Goal: Task Accomplishment & Management: Use online tool/utility

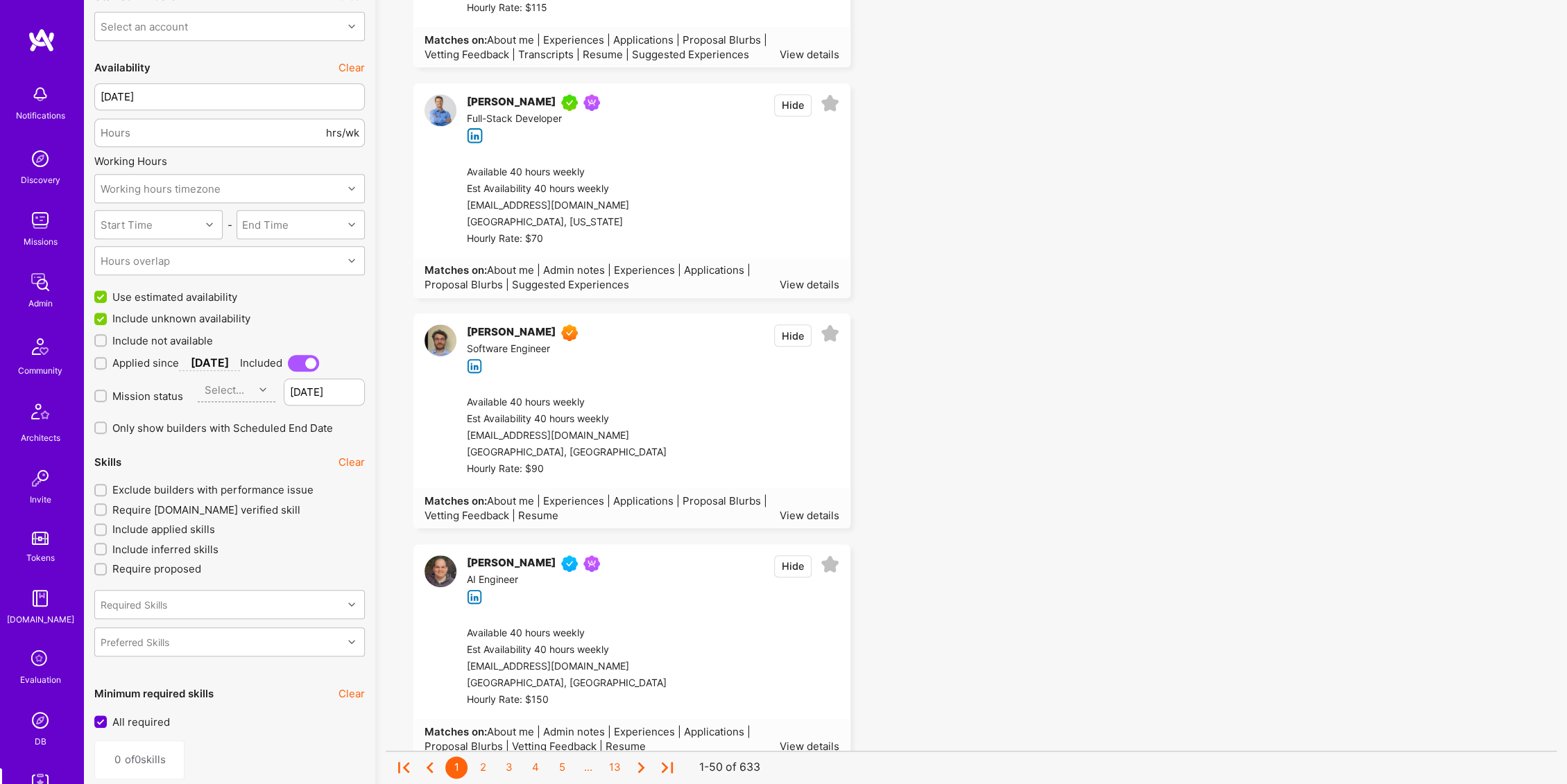
scroll to position [2032, 0]
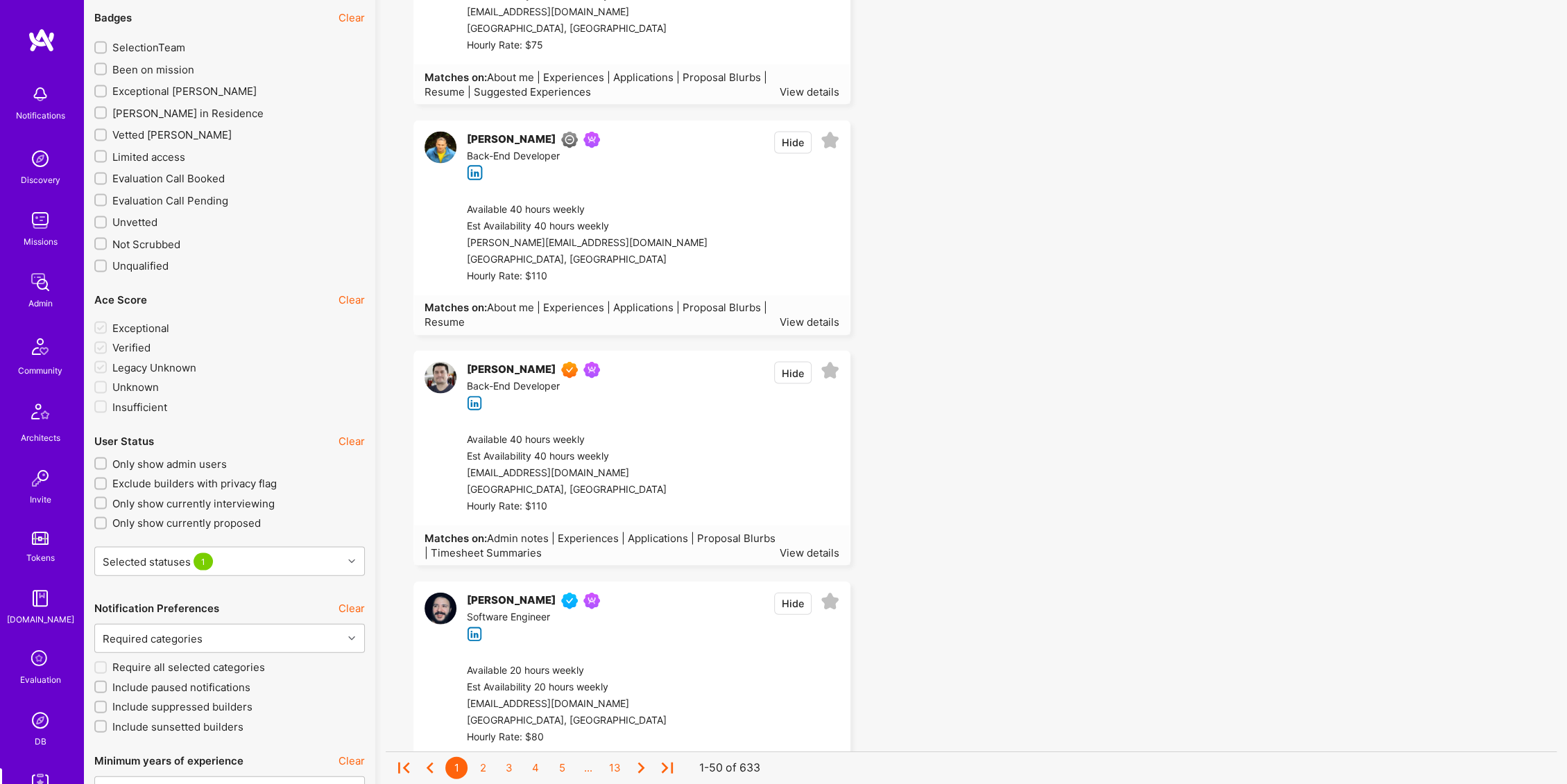
scroll to position [2751, 0]
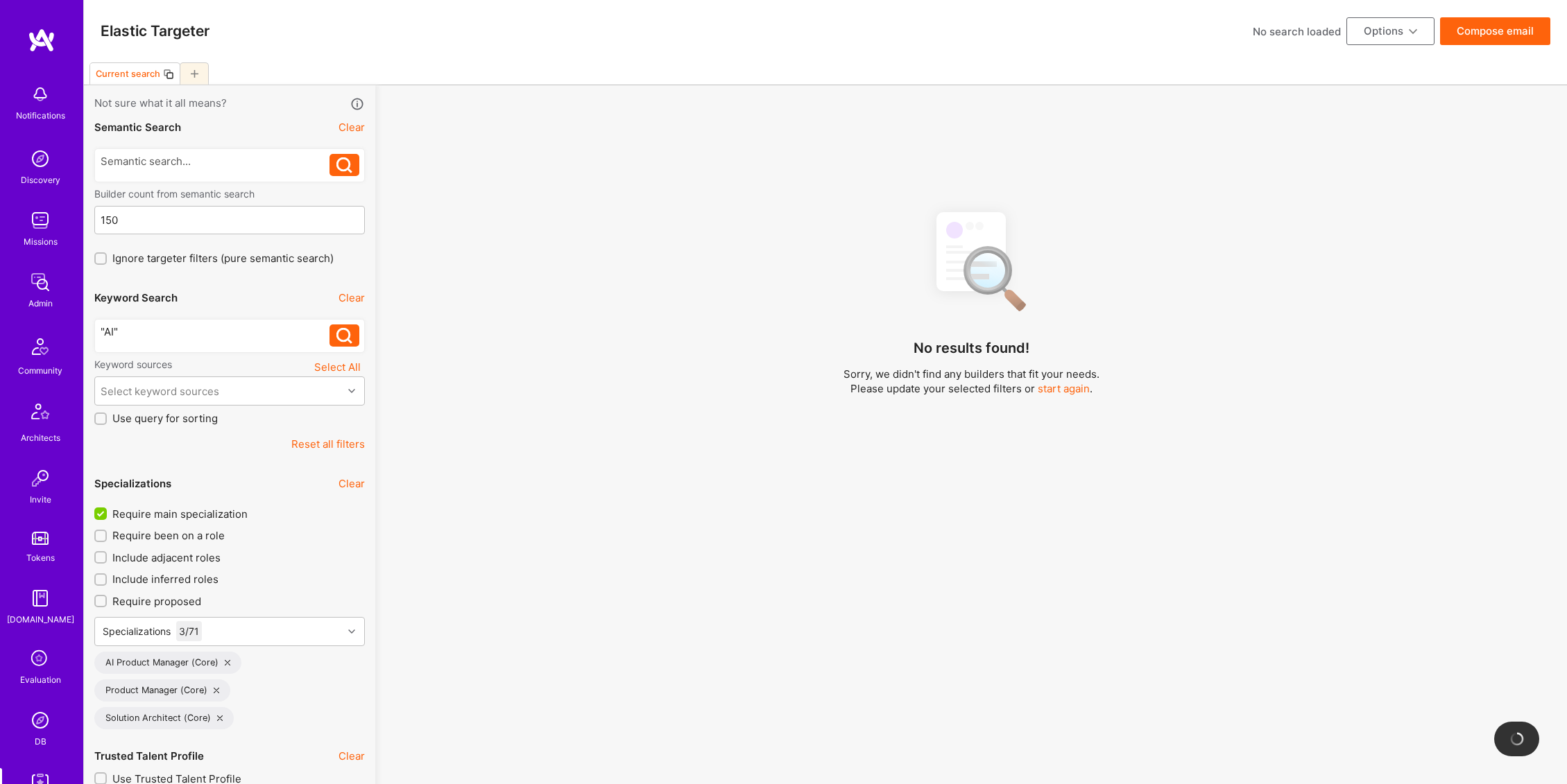
select select "7"
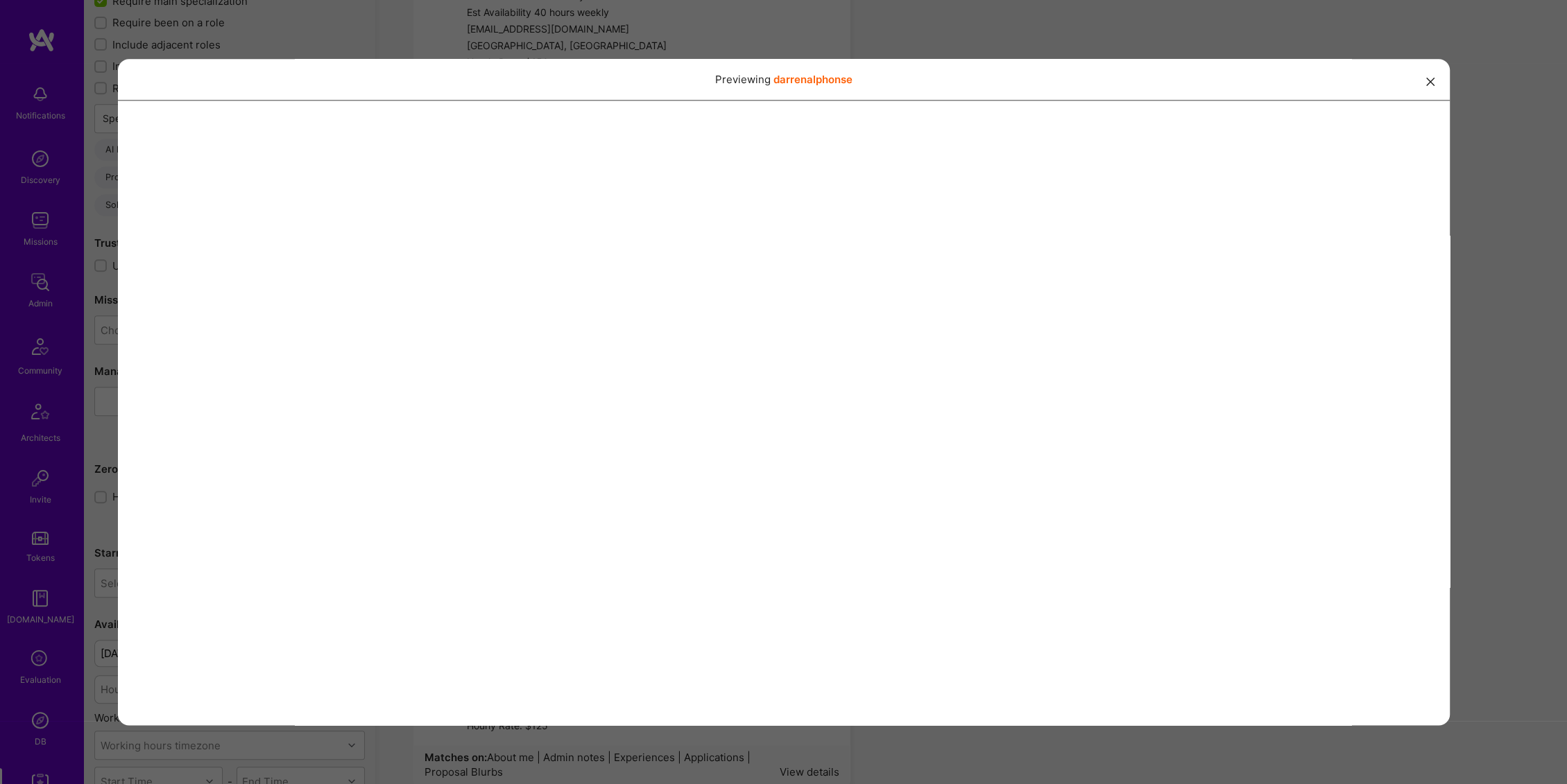
scroll to position [411, 0]
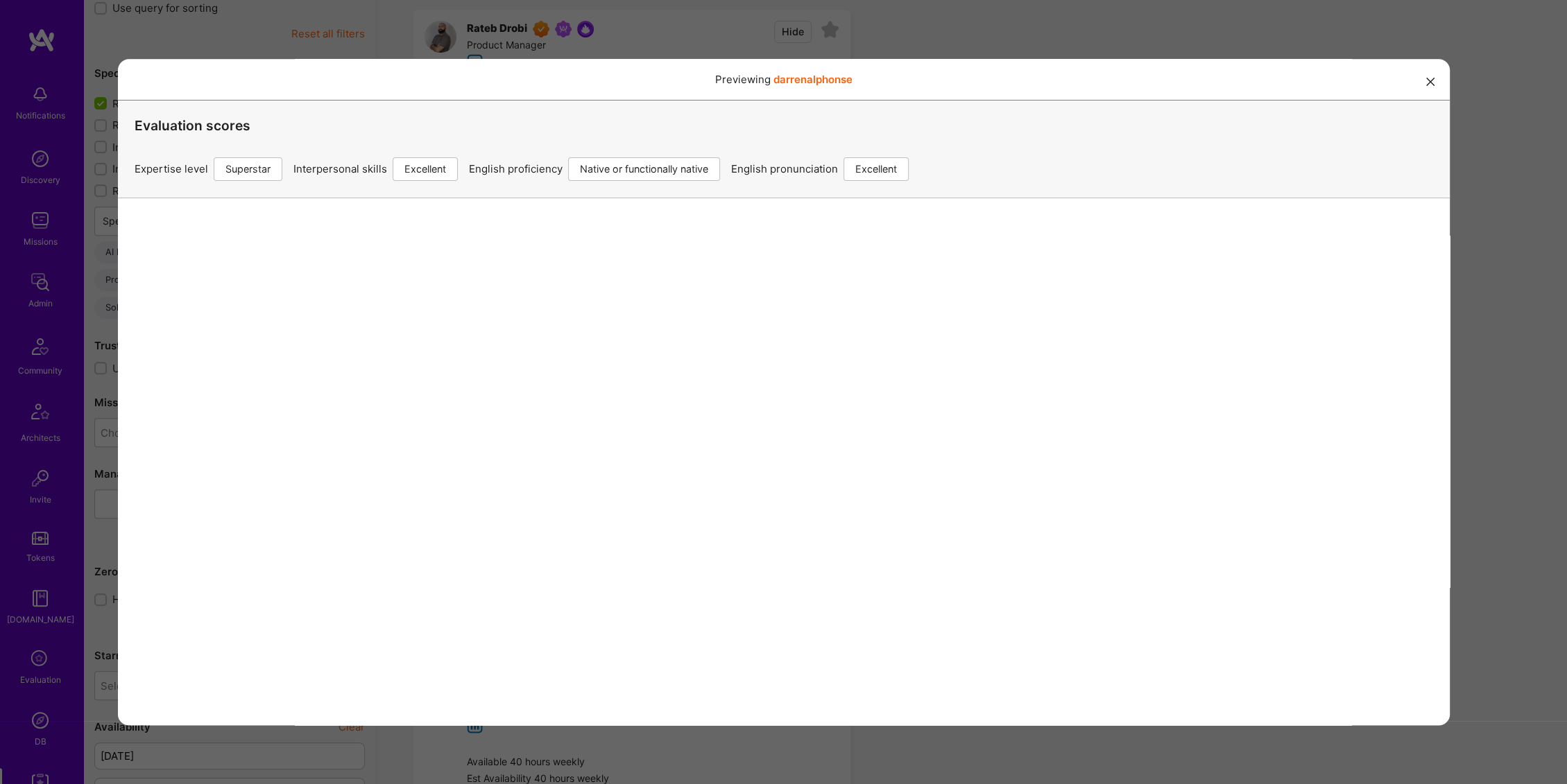
click at [1426, 81] on icon "modal" at bounding box center [1430, 83] width 8 height 8
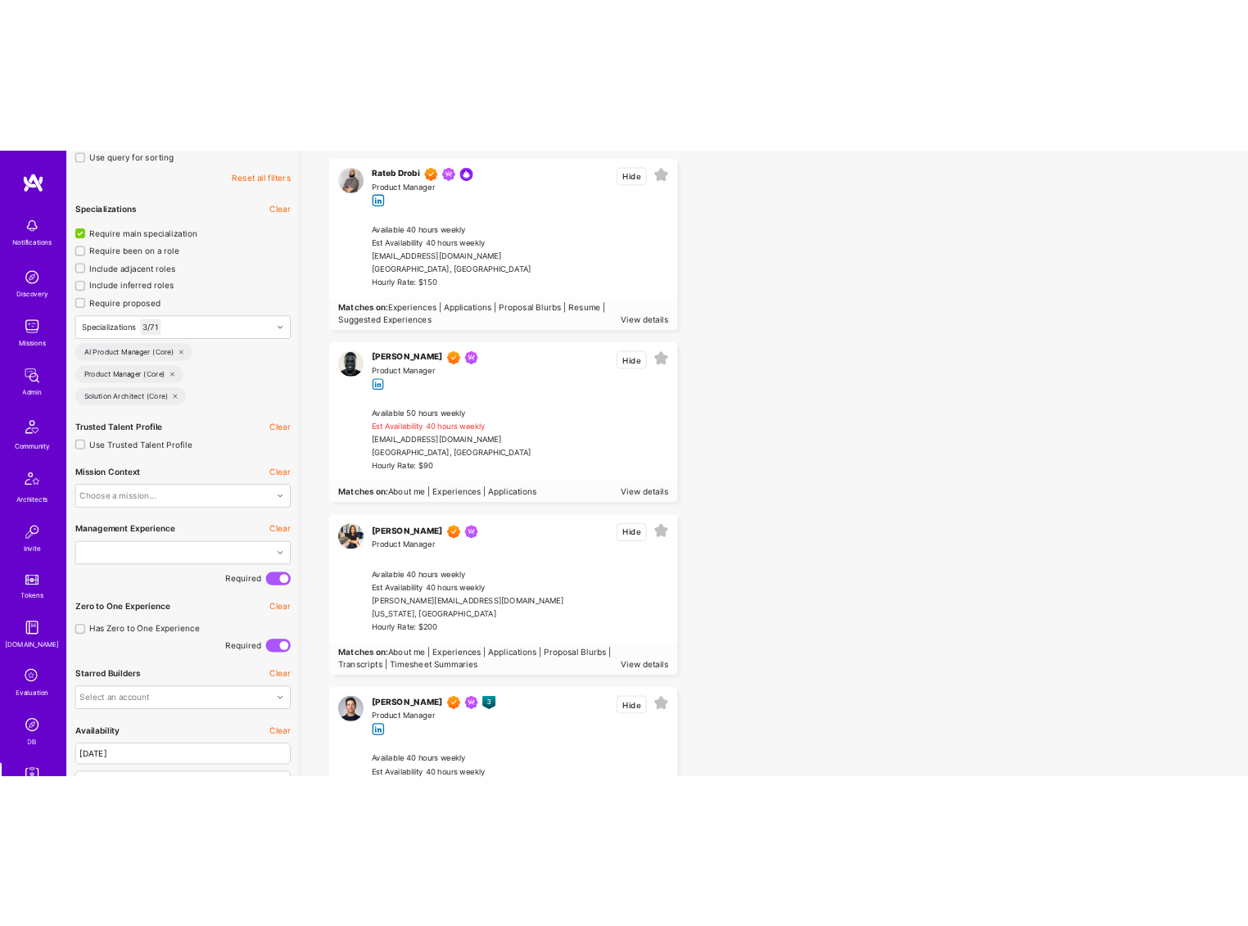
scroll to position [1256, 0]
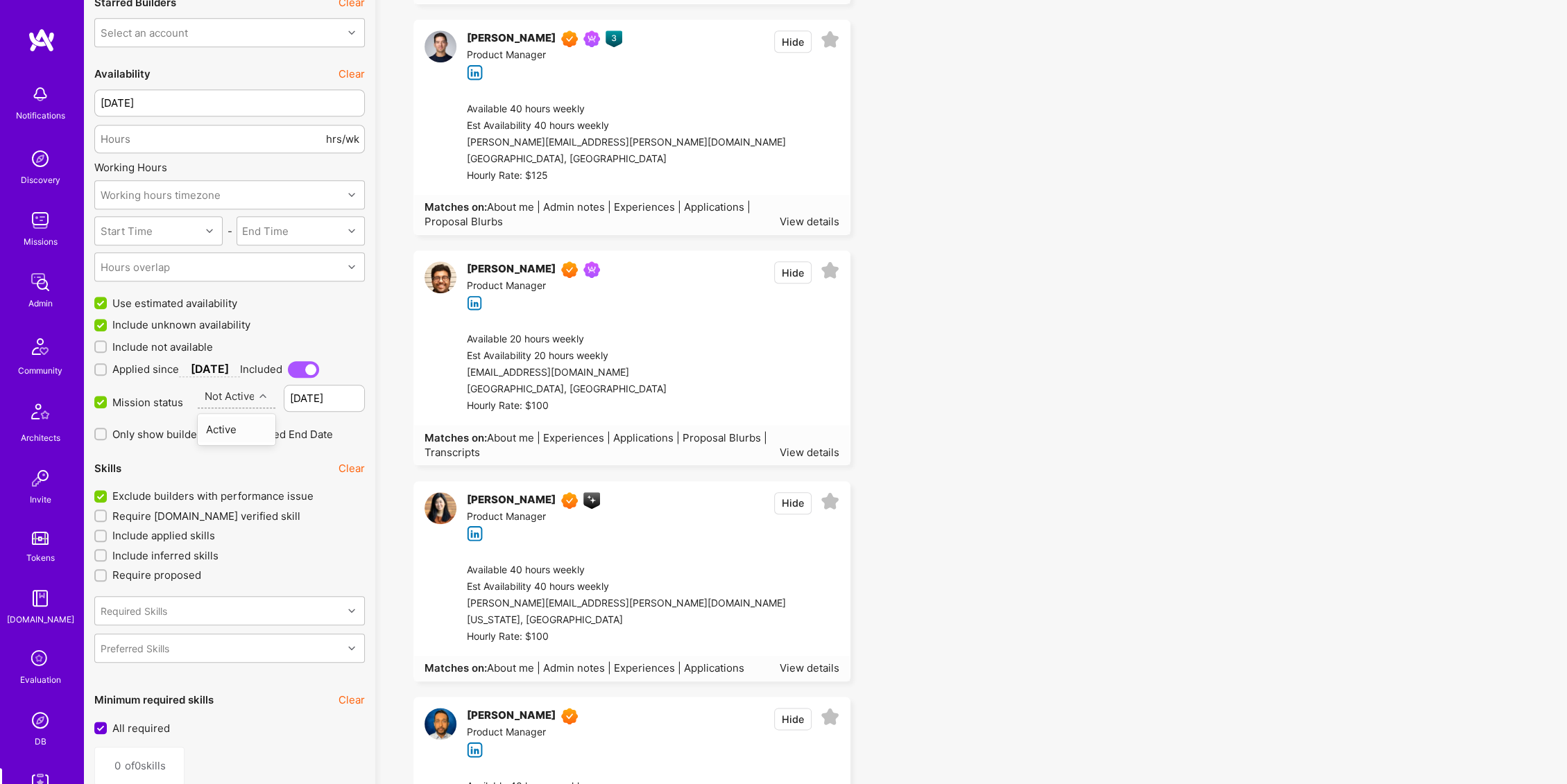
click at [263, 392] on icon at bounding box center [263, 395] width 7 height 7
click at [250, 425] on div "Active" at bounding box center [236, 429] width 79 height 25
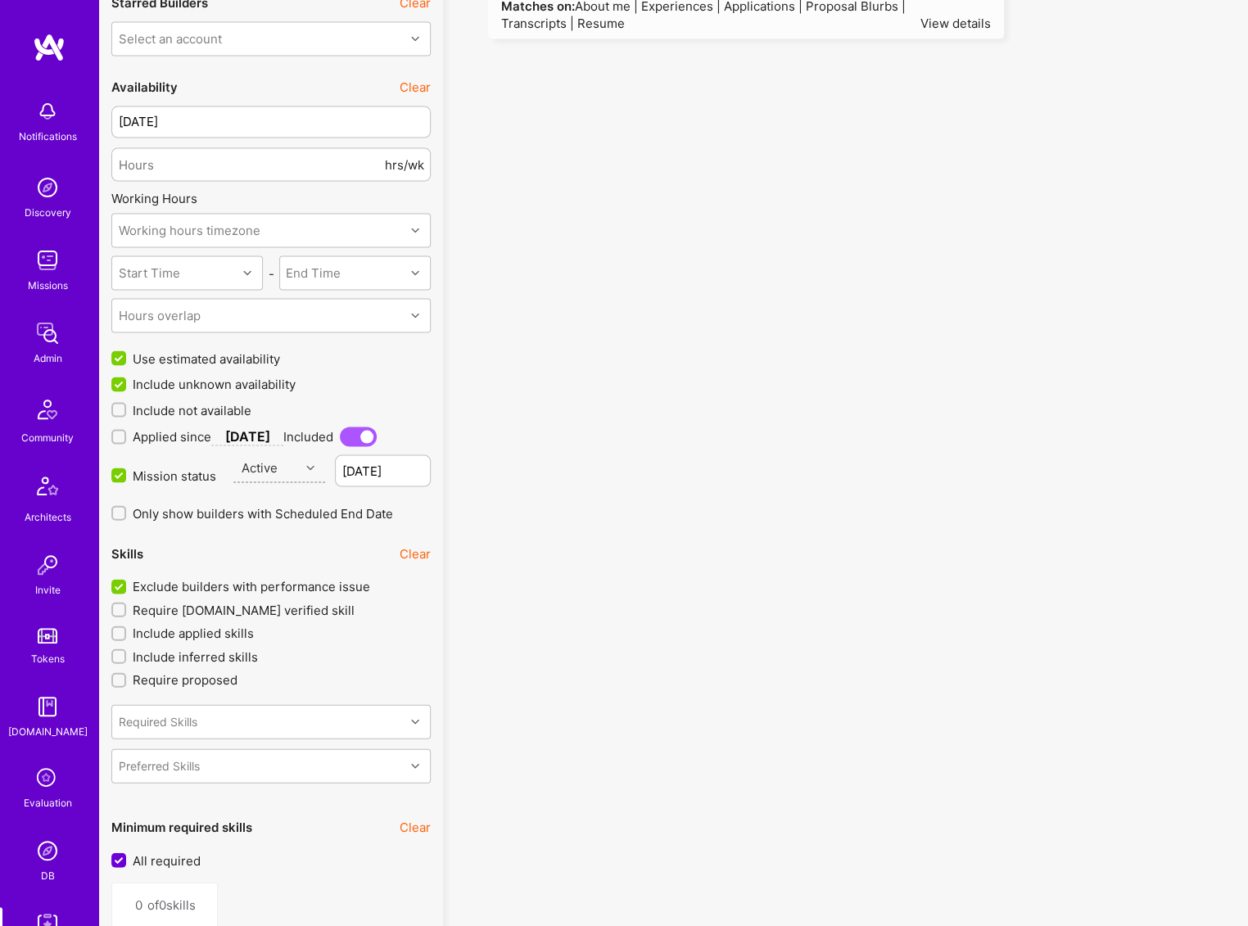
click at [293, 471] on div "Active" at bounding box center [266, 467] width 67 height 27
click at [288, 504] on div "Not Active" at bounding box center [279, 507] width 93 height 30
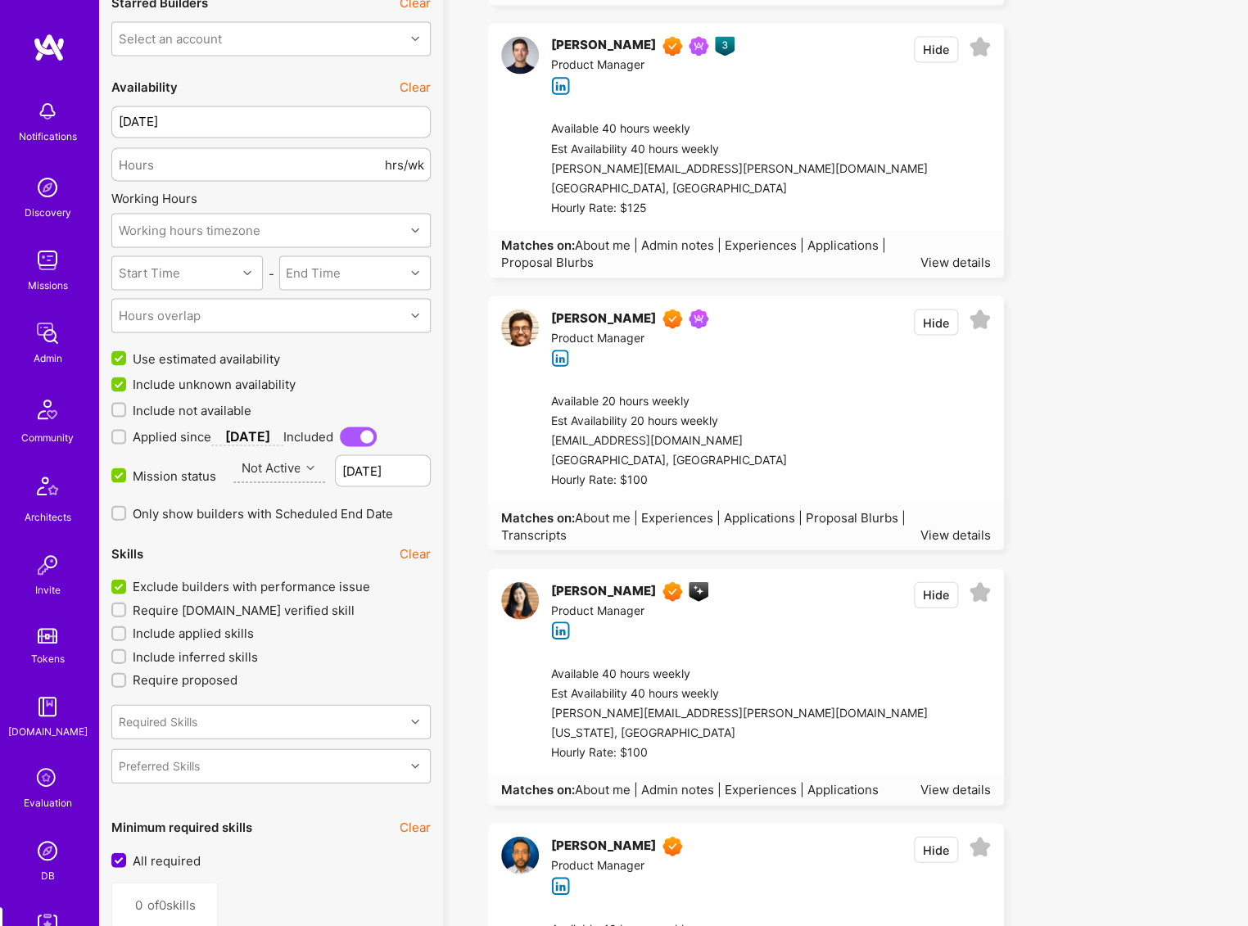
click at [288, 460] on div "Not Active" at bounding box center [272, 467] width 60 height 17
click at [273, 510] on div "Active" at bounding box center [279, 507] width 93 height 30
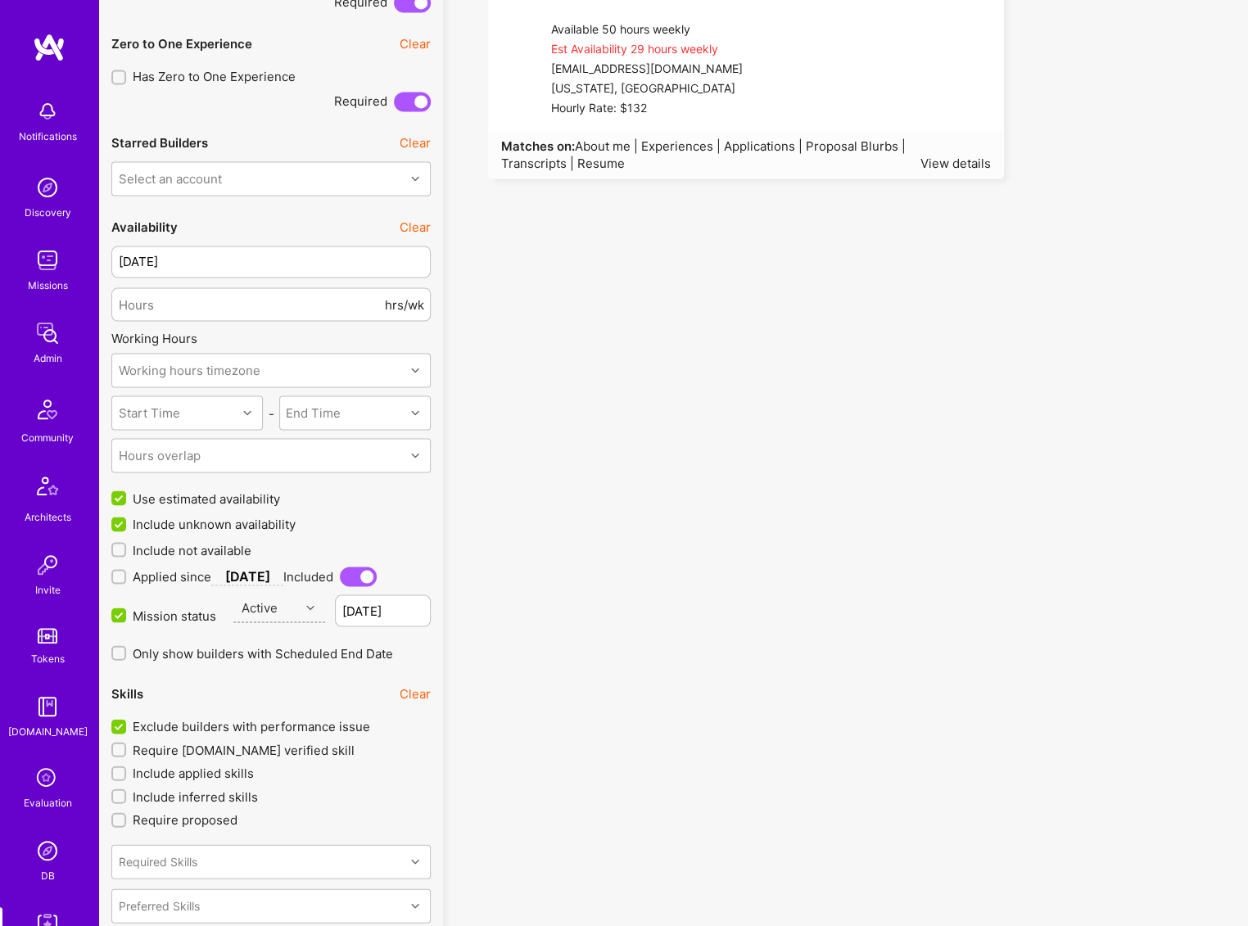
scroll to position [1213, 0]
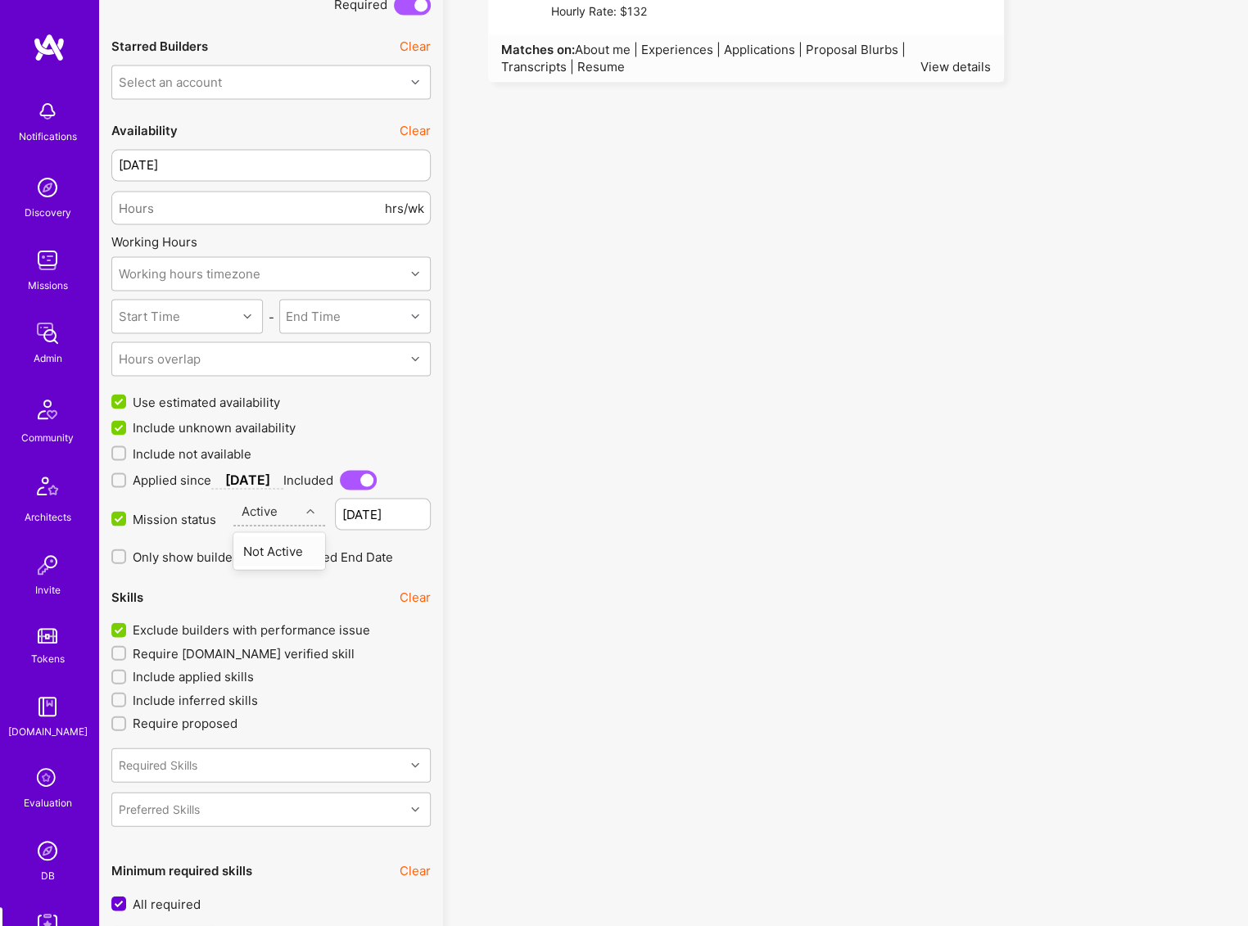
click at [297, 511] on div "Active" at bounding box center [266, 511] width 67 height 27
click at [291, 544] on div "Not Active" at bounding box center [279, 550] width 93 height 30
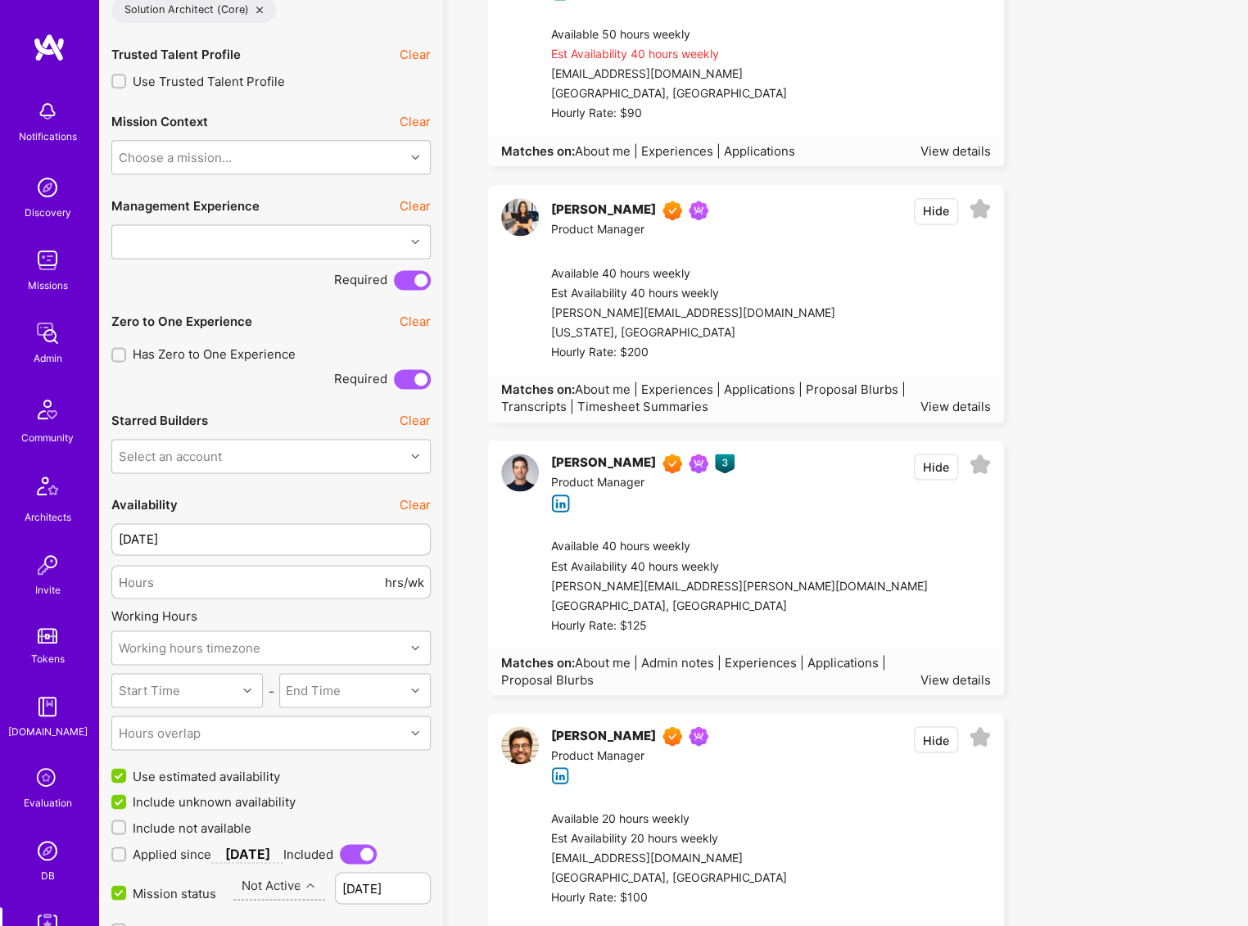
scroll to position [969, 0]
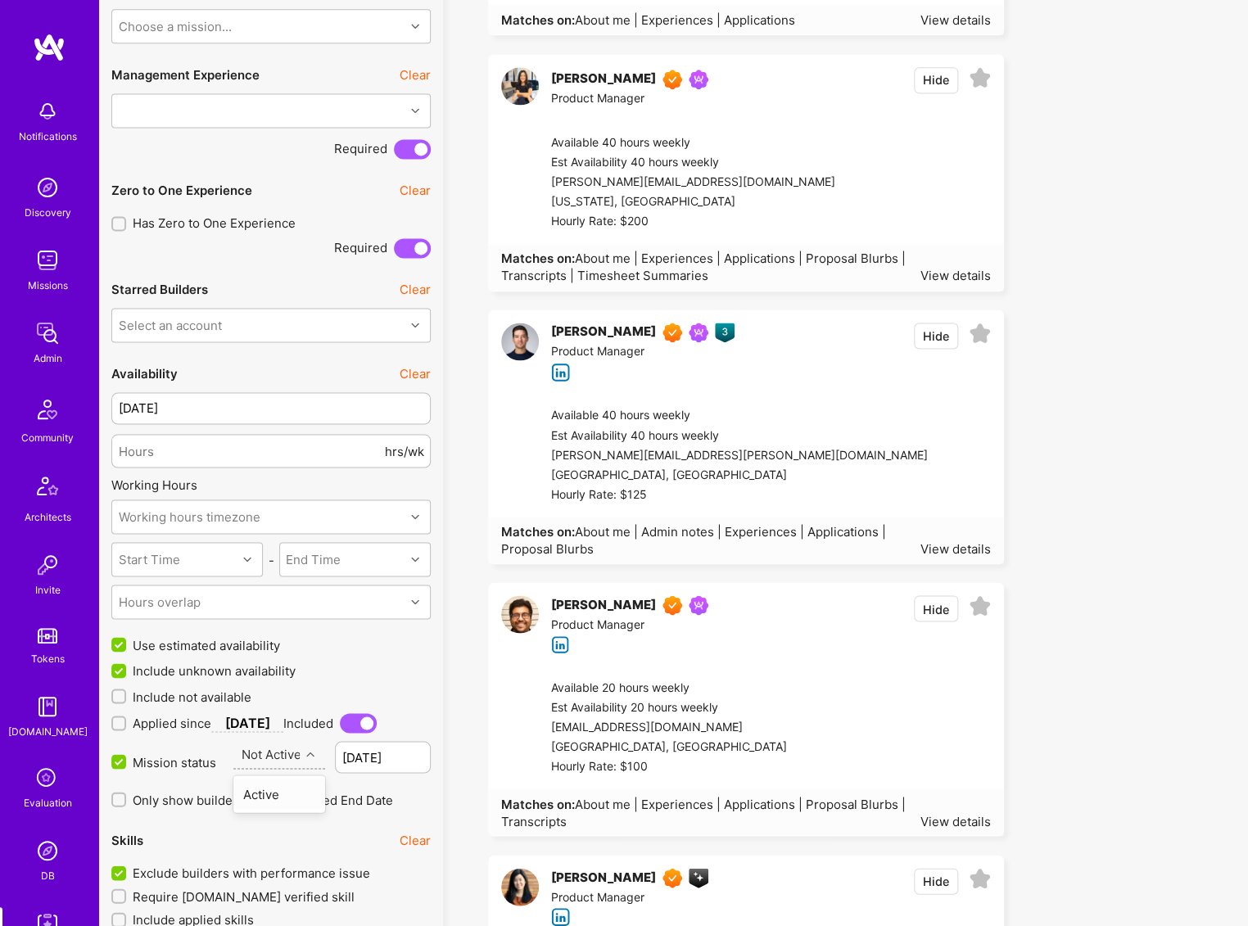
click at [298, 748] on div "Not Active" at bounding box center [272, 754] width 60 height 17
click at [301, 748] on div at bounding box center [312, 753] width 25 height 21
click at [296, 753] on div "Not Active" at bounding box center [272, 754] width 60 height 17
click at [279, 796] on div "Active" at bounding box center [279, 794] width 93 height 30
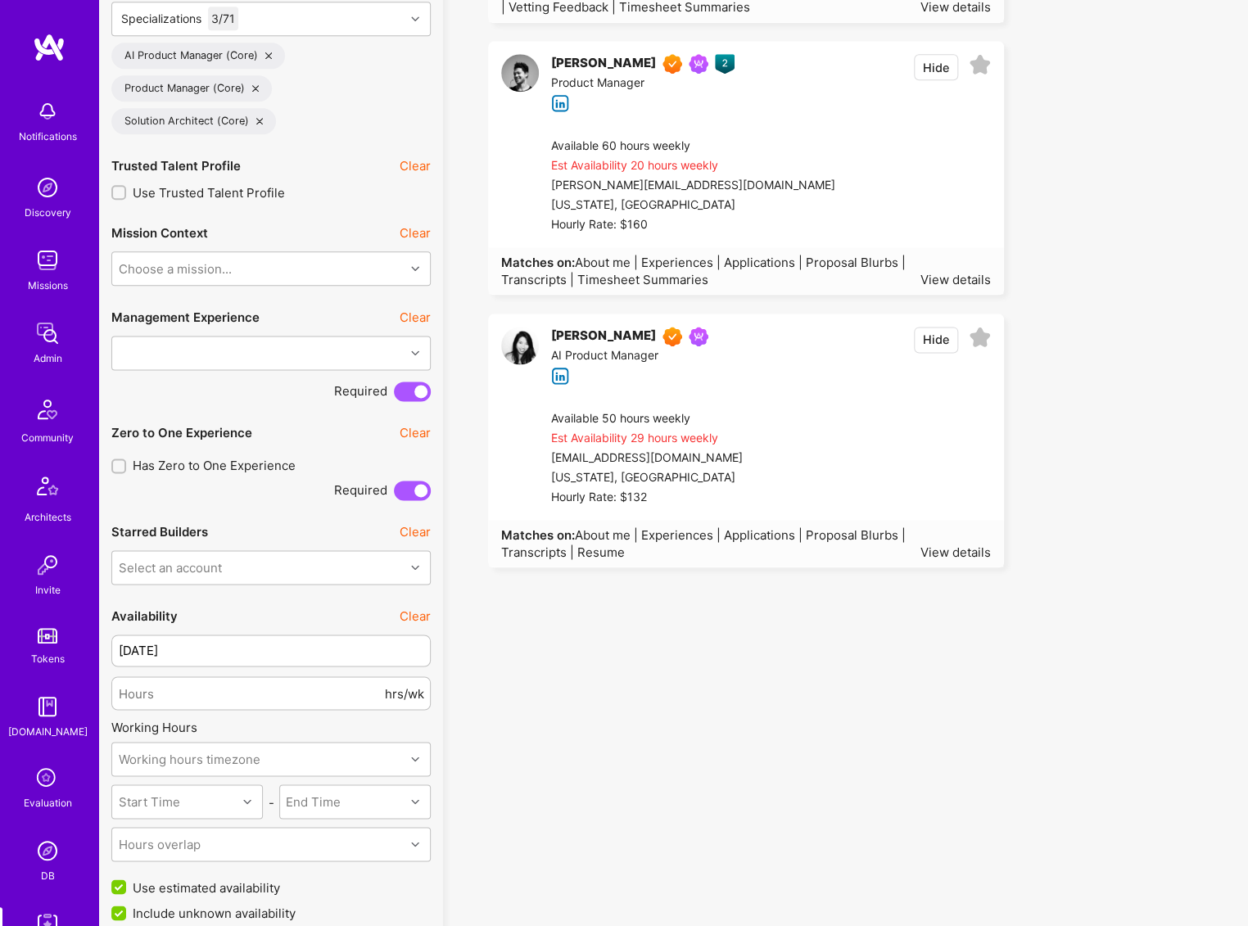
scroll to position [1091, 0]
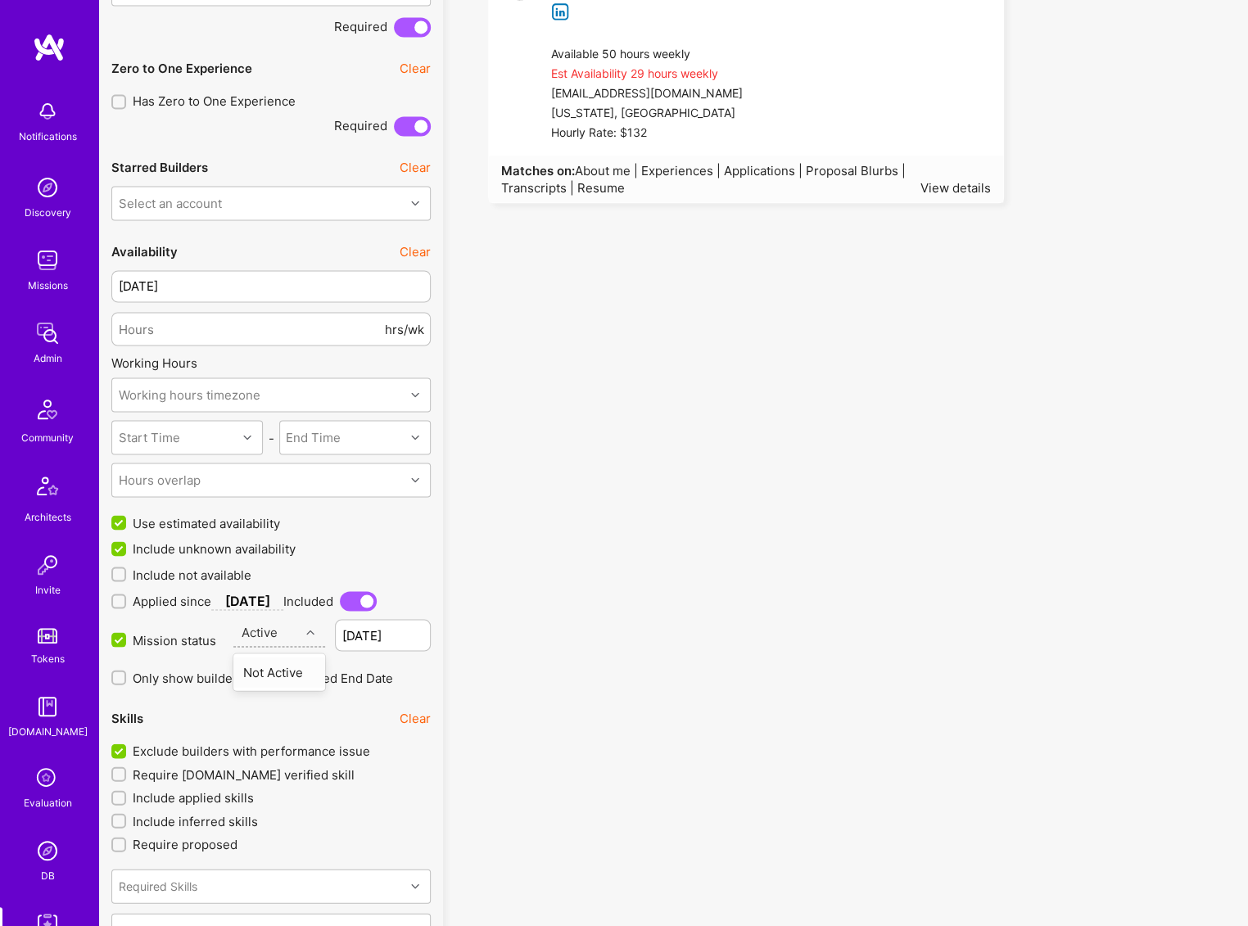
click at [290, 631] on div "Active" at bounding box center [266, 632] width 67 height 27
click at [291, 674] on div "Not Active" at bounding box center [279, 672] width 93 height 30
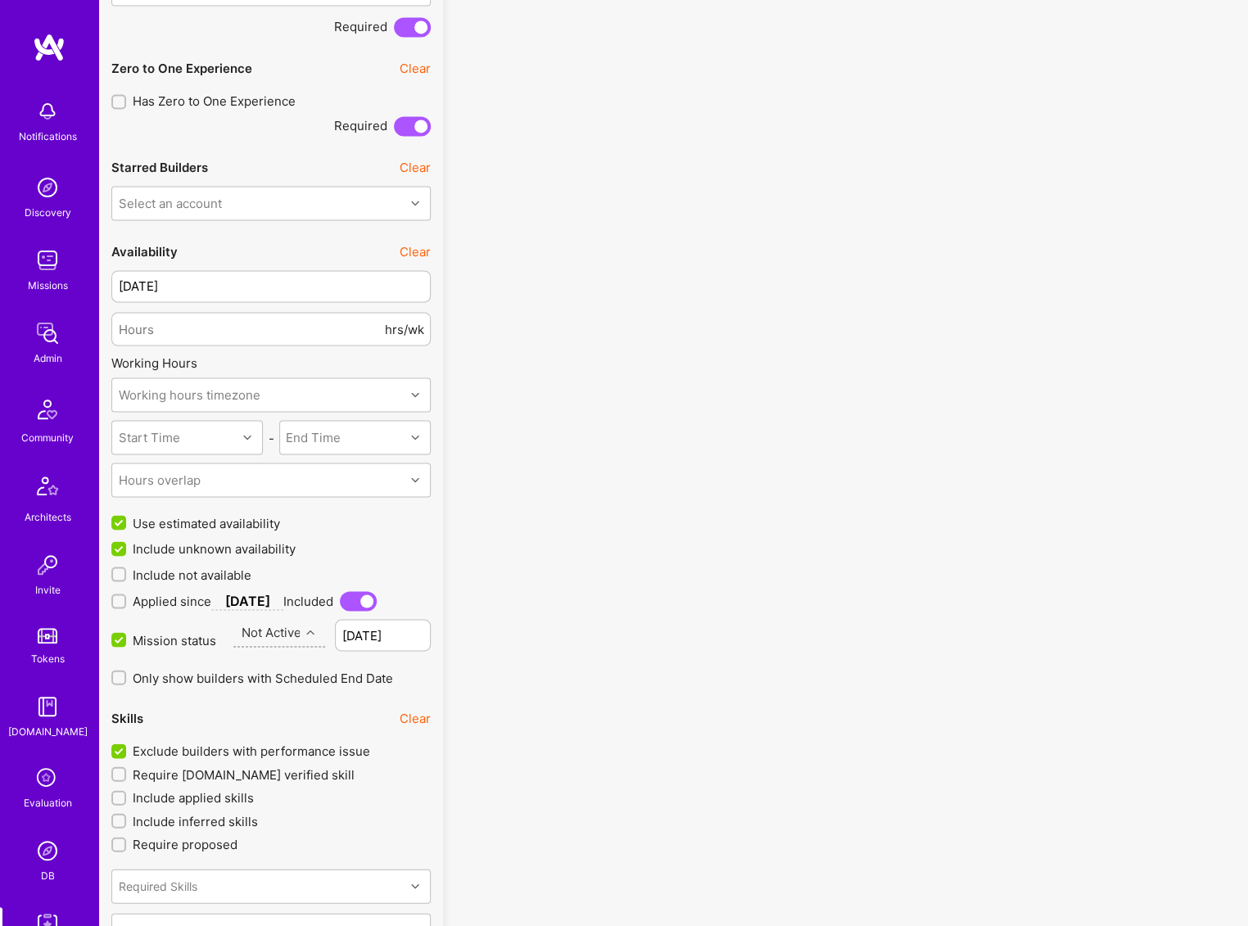
click at [291, 631] on div "Not Active" at bounding box center [272, 632] width 60 height 17
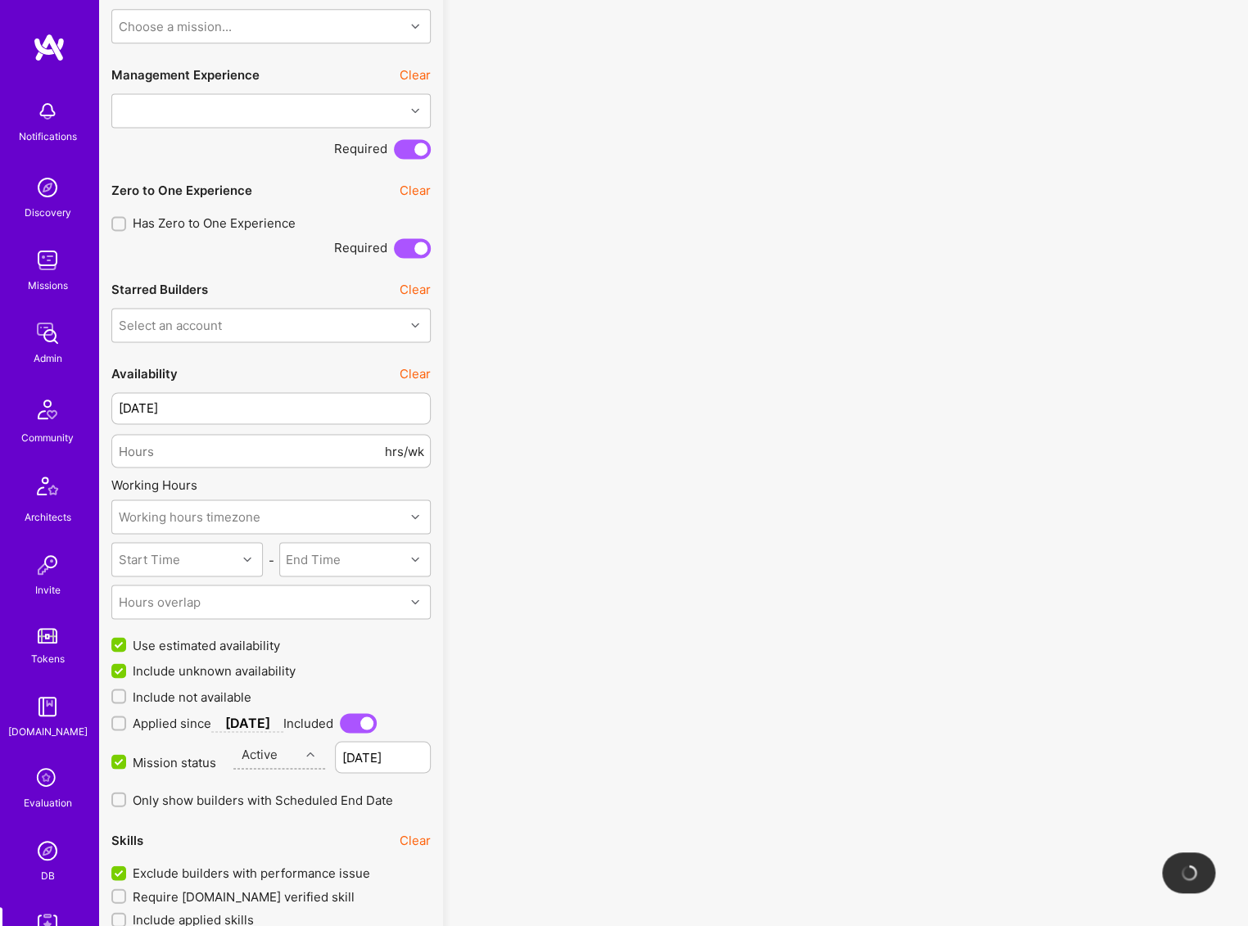
scroll to position [603, 0]
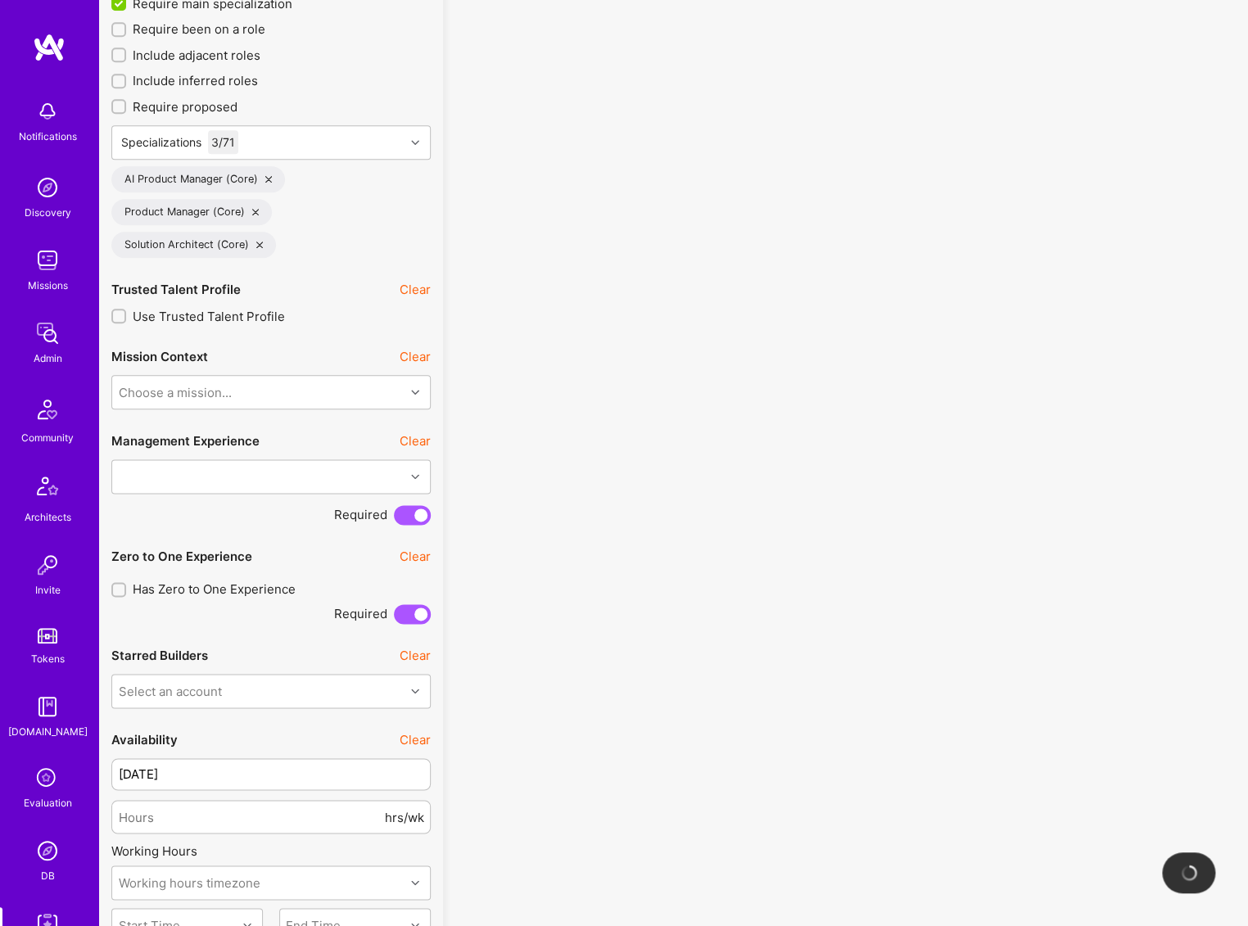
click at [283, 624] on div "Required" at bounding box center [270, 614] width 319 height 20
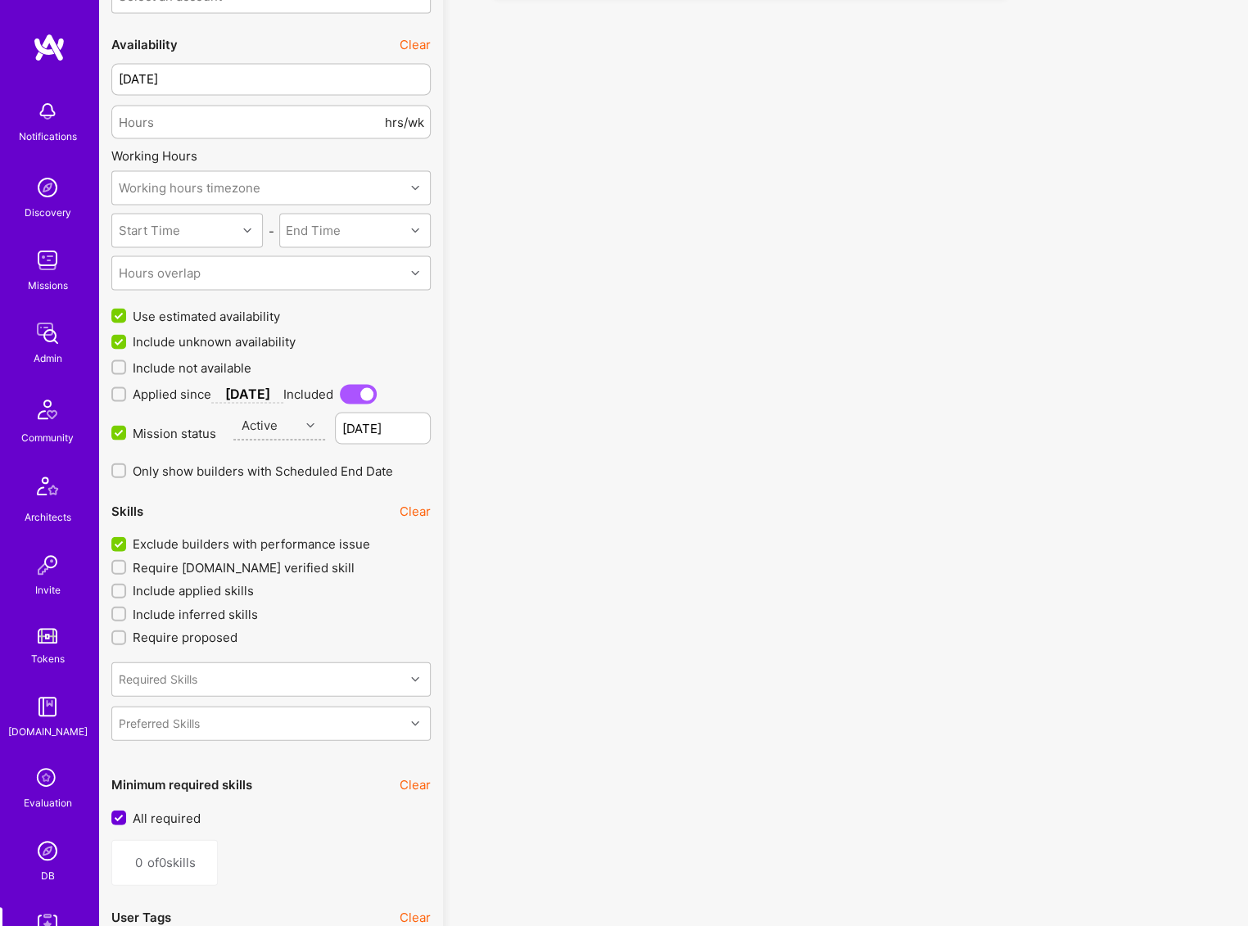
scroll to position [1334, 0]
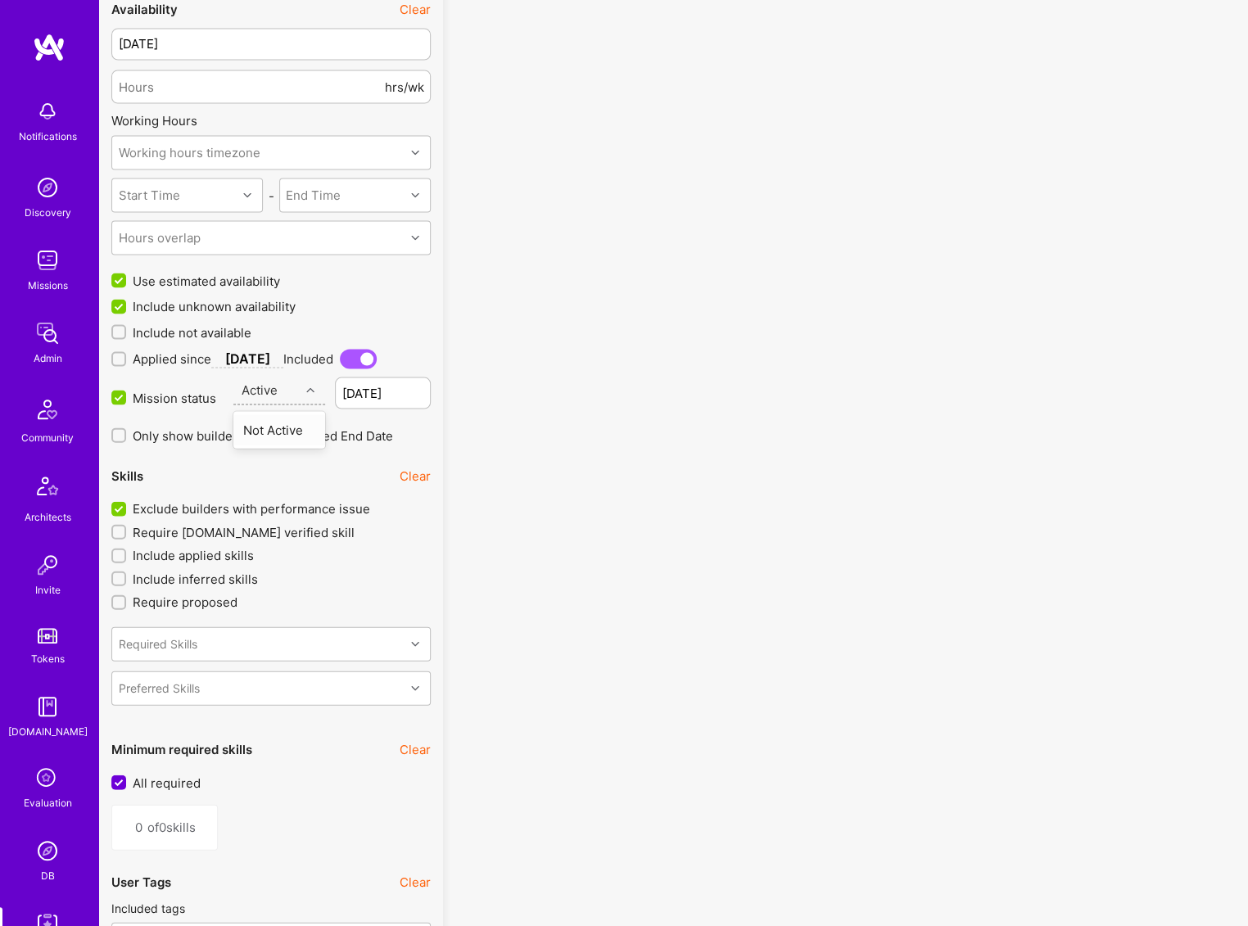
click at [278, 377] on div "Active" at bounding box center [266, 390] width 67 height 27
click at [290, 431] on div "Not Active" at bounding box center [279, 429] width 93 height 30
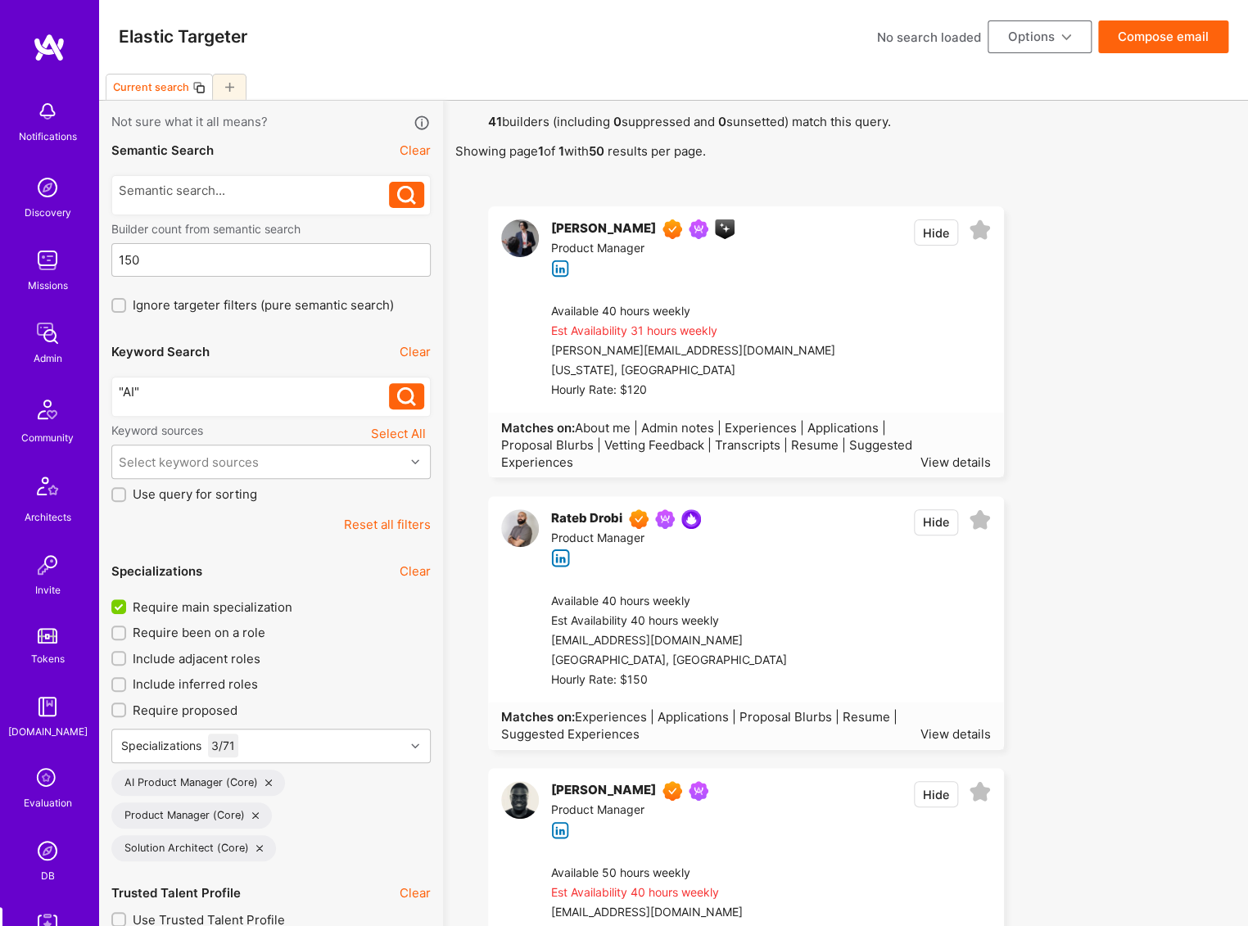
drag, startPoint x: 598, startPoint y: 222, endPoint x: 876, endPoint y: 175, distance: 281.4
click at [876, 175] on div at bounding box center [862, 183] width 748 height 21
click at [602, 225] on div "[PERSON_NAME]" at bounding box center [603, 229] width 105 height 20
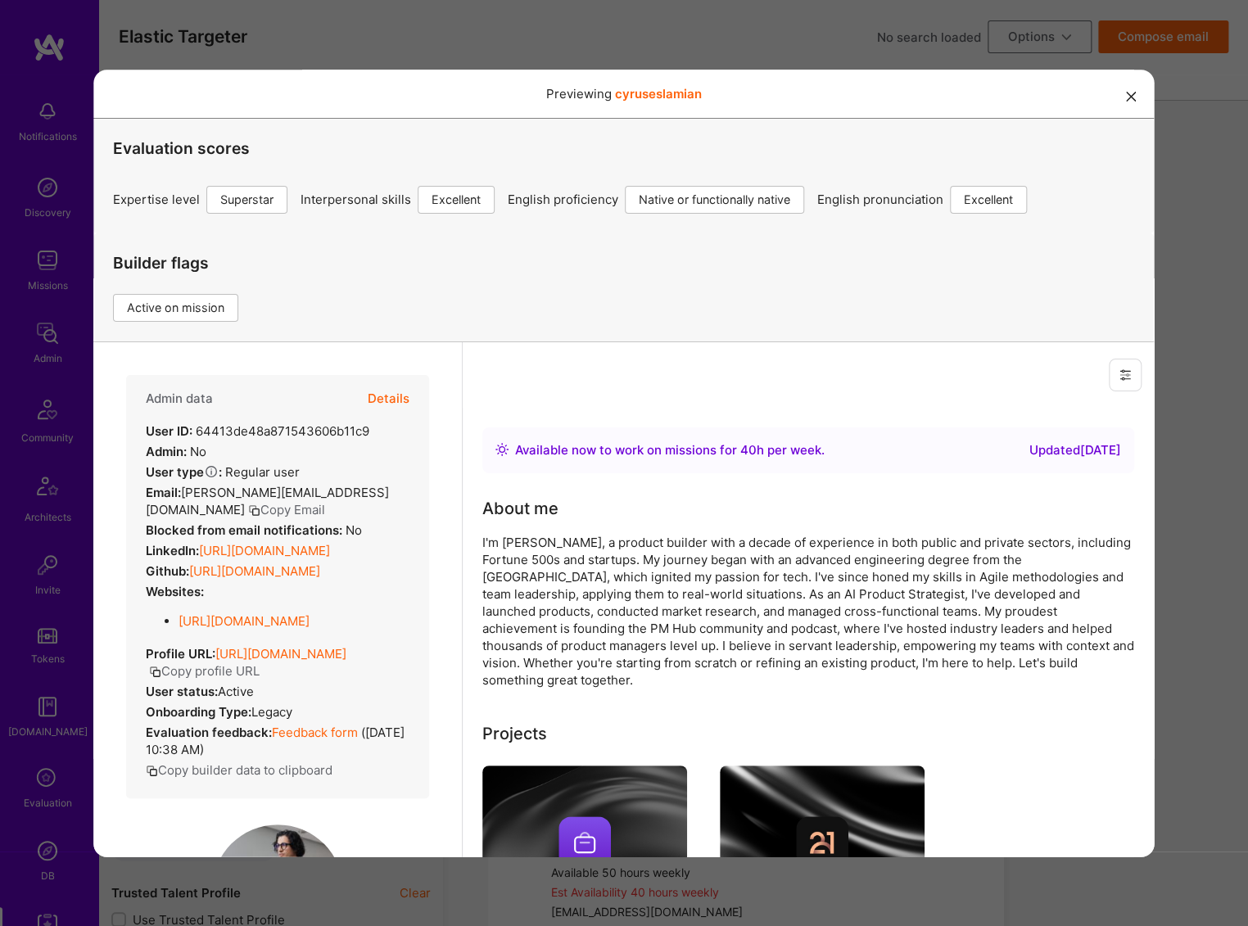
click at [1127, 98] on icon "modal" at bounding box center [1132, 98] width 10 height 10
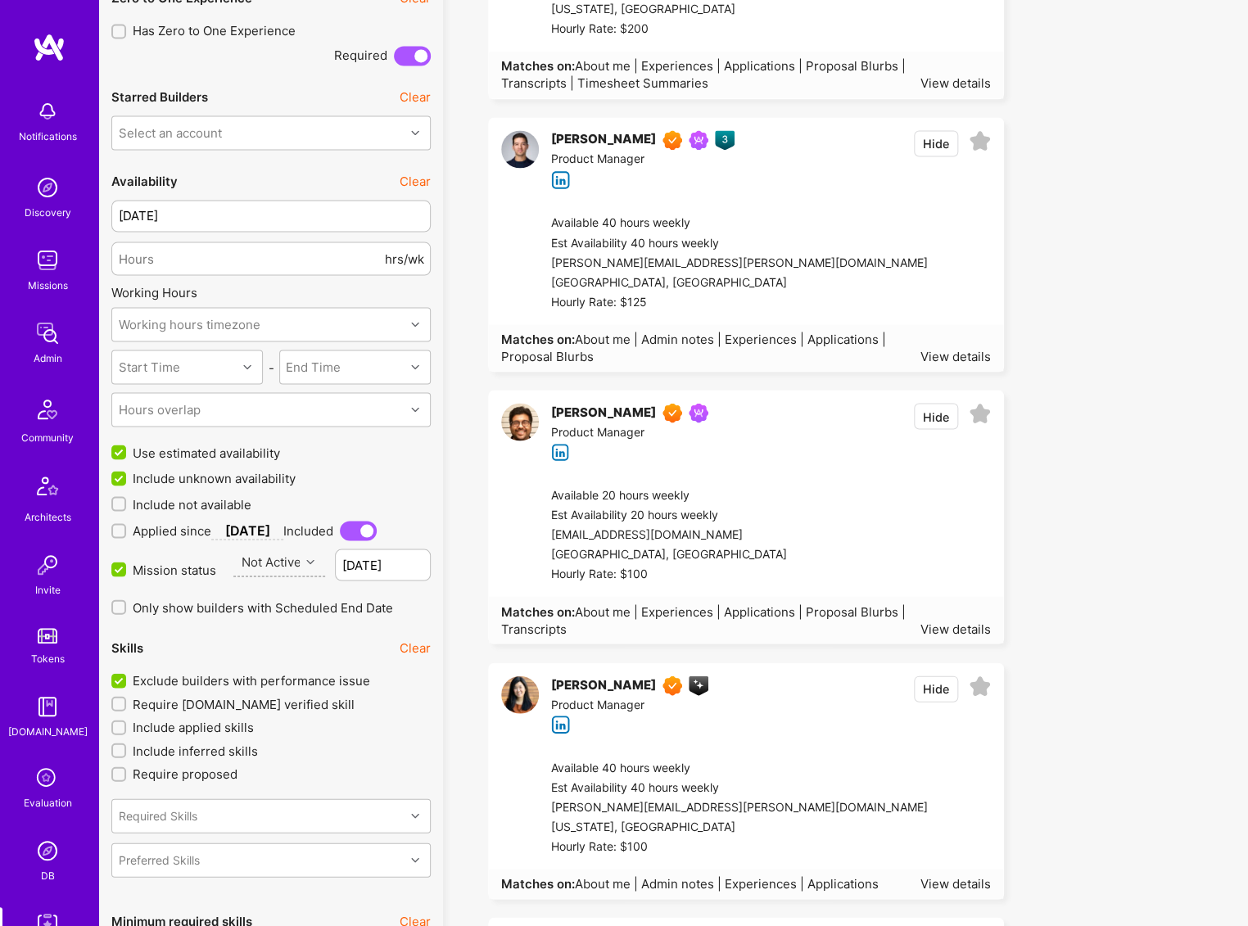
scroll to position [1213, 0]
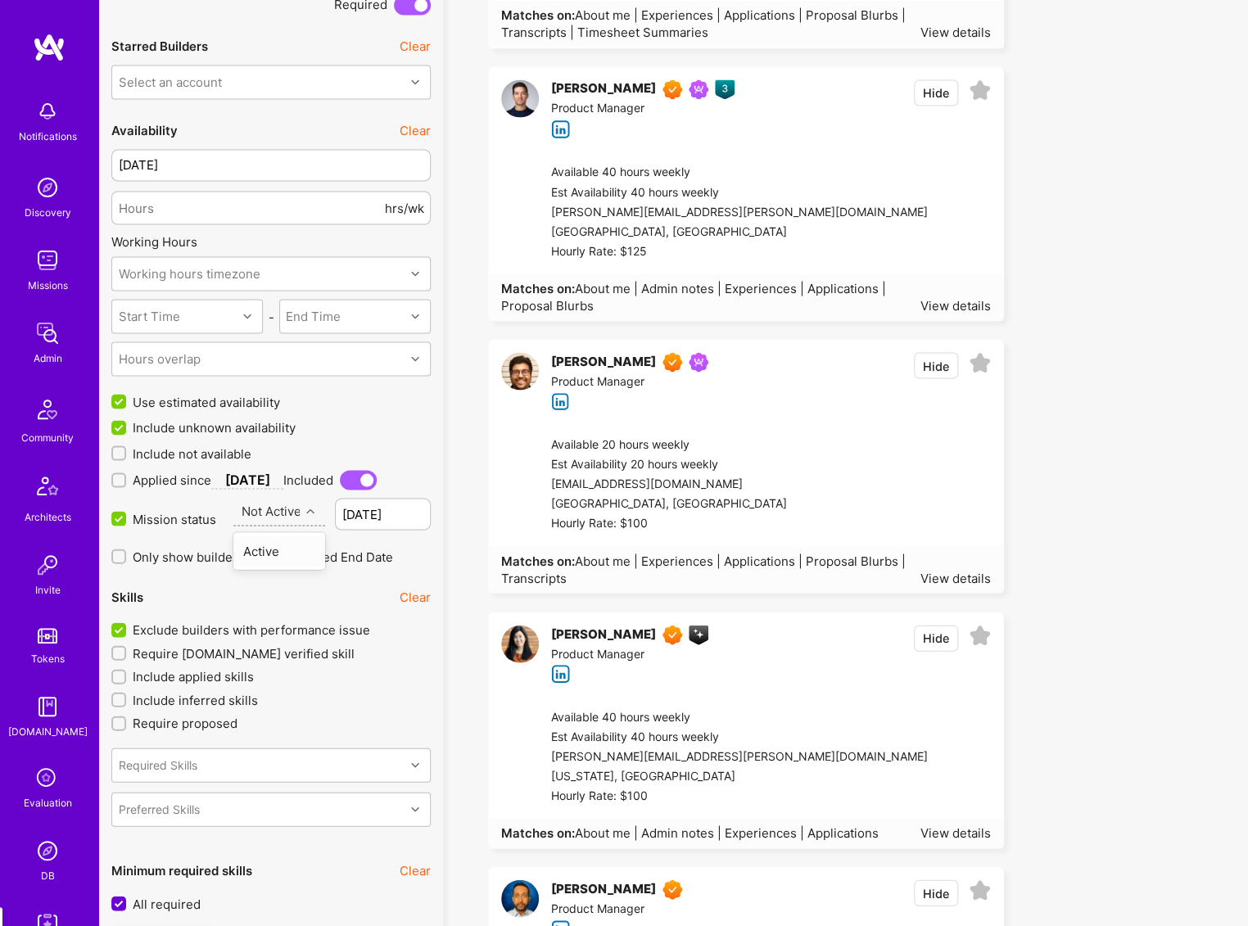
click at [282, 503] on div "Not Active" at bounding box center [272, 511] width 60 height 17
drag, startPoint x: 277, startPoint y: 545, endPoint x: 276, endPoint y: 536, distance: 9.0
click at [276, 546] on div "Active" at bounding box center [279, 550] width 93 height 30
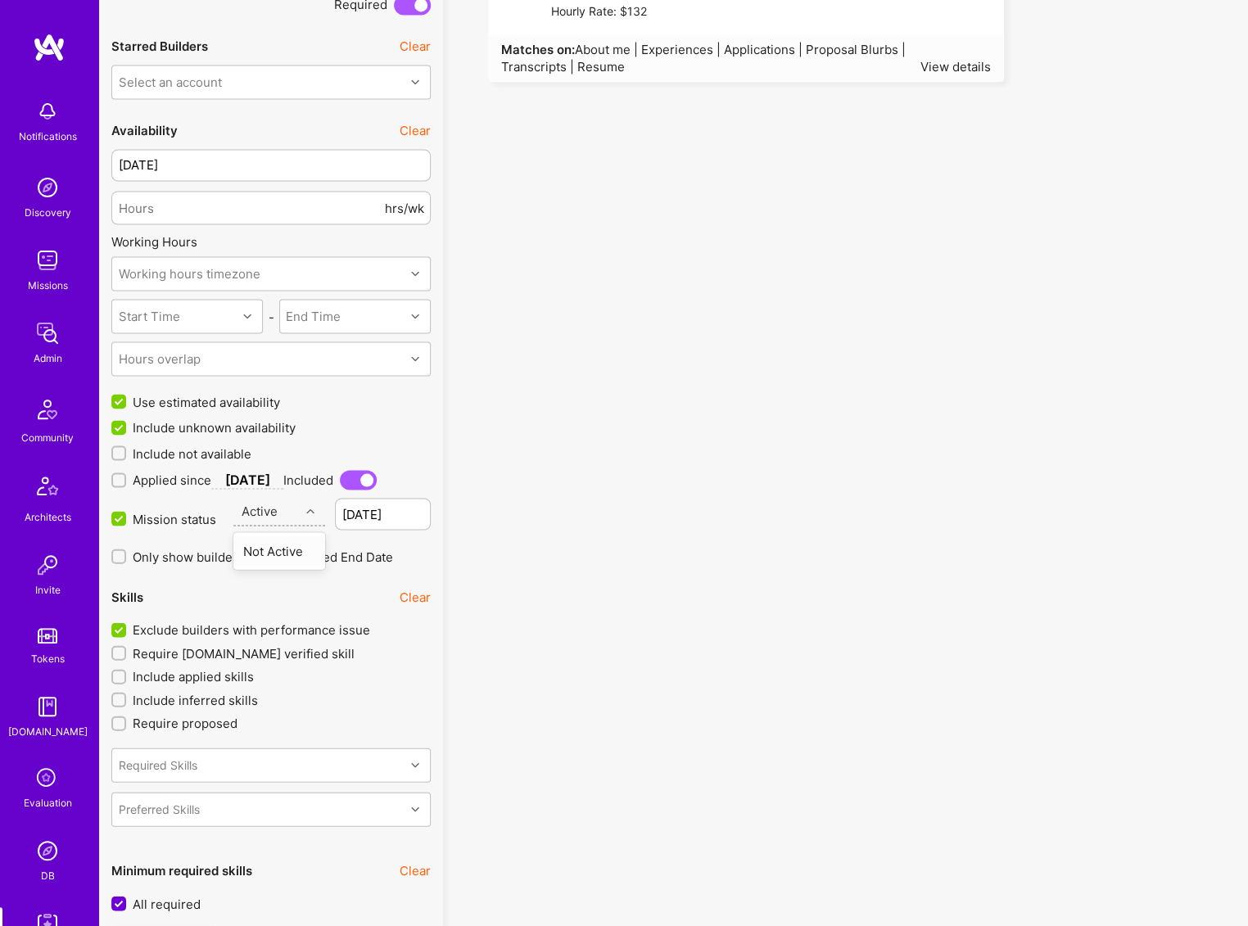
click at [299, 498] on div "Active" at bounding box center [266, 511] width 67 height 27
click at [291, 543] on div "Not Active" at bounding box center [279, 550] width 93 height 30
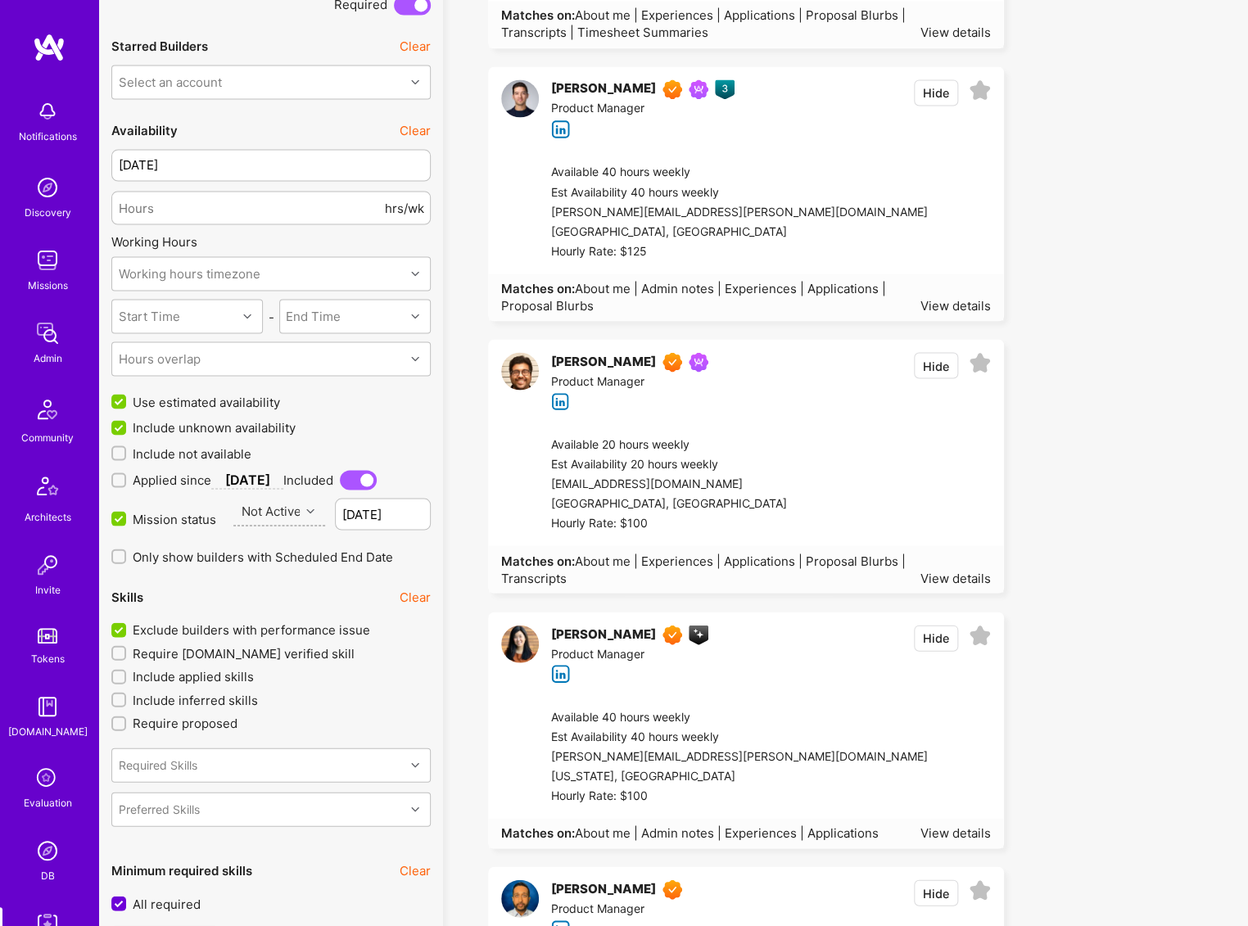
click at [272, 507] on div "Not Active" at bounding box center [272, 511] width 60 height 17
click at [275, 545] on div "Active" at bounding box center [279, 550] width 93 height 30
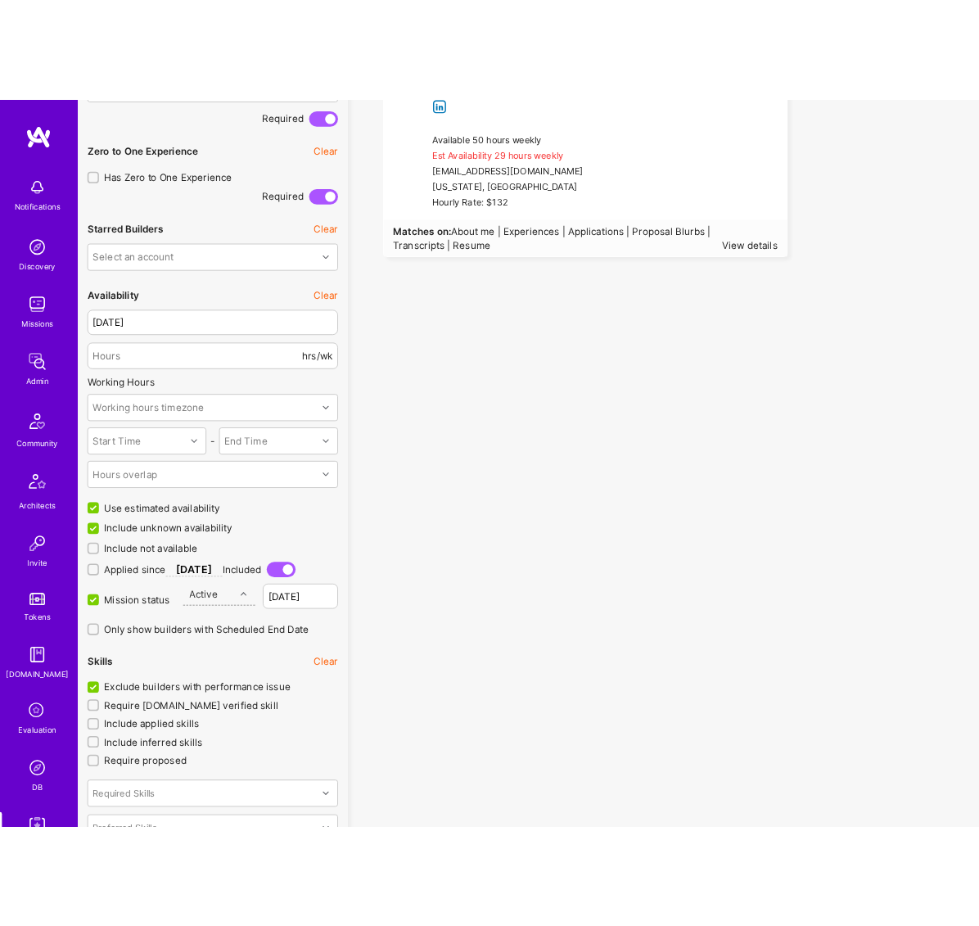
scroll to position [1334, 0]
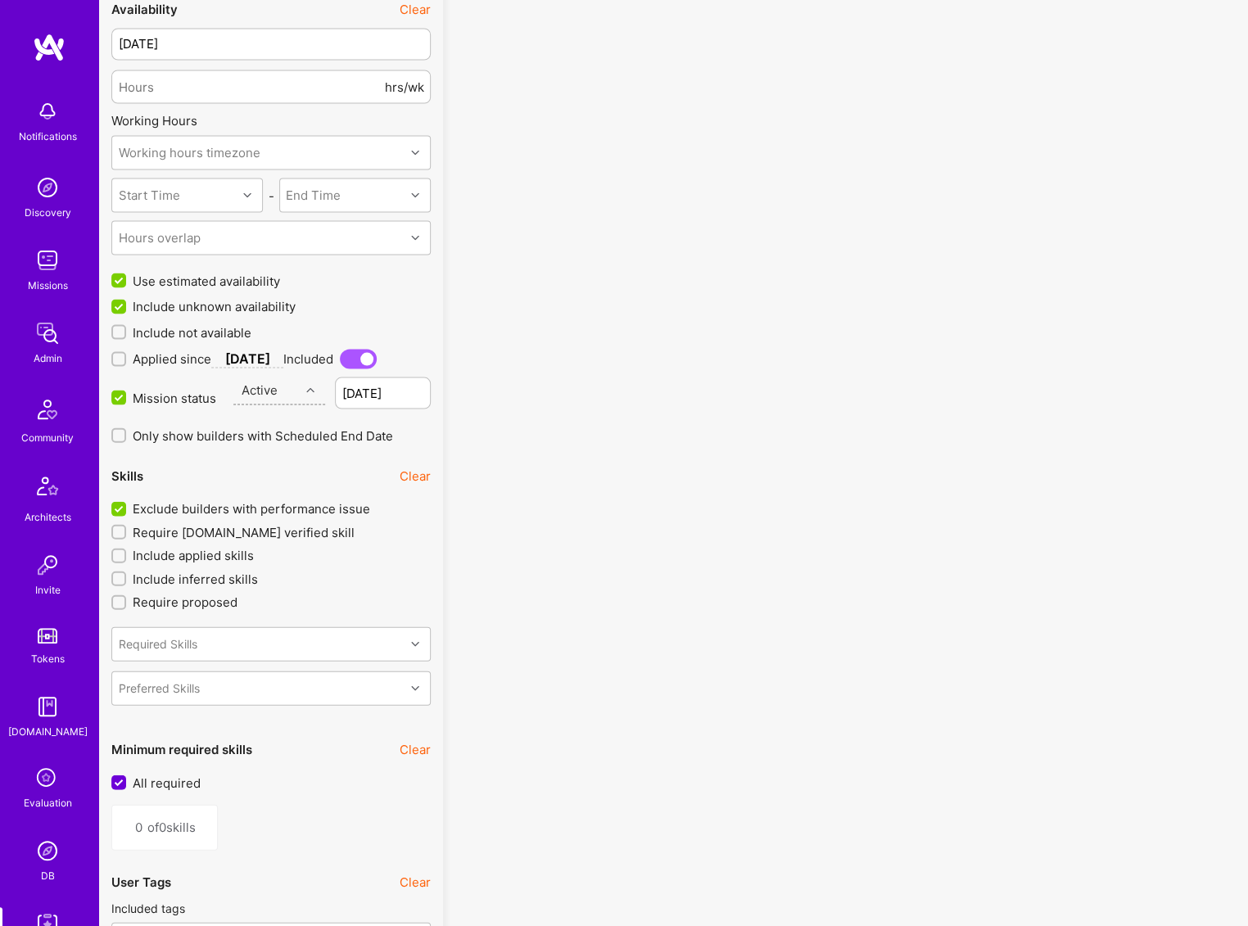
click at [285, 391] on div "Active" at bounding box center [266, 390] width 67 height 27
click at [291, 427] on div "Not Active" at bounding box center [279, 429] width 93 height 30
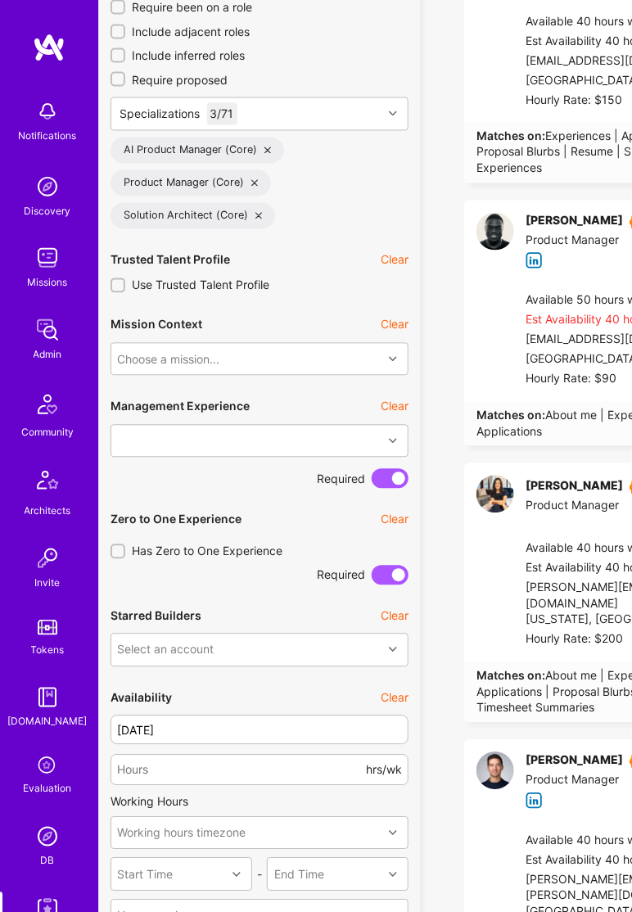
scroll to position [606, 0]
